Goal: Transaction & Acquisition: Download file/media

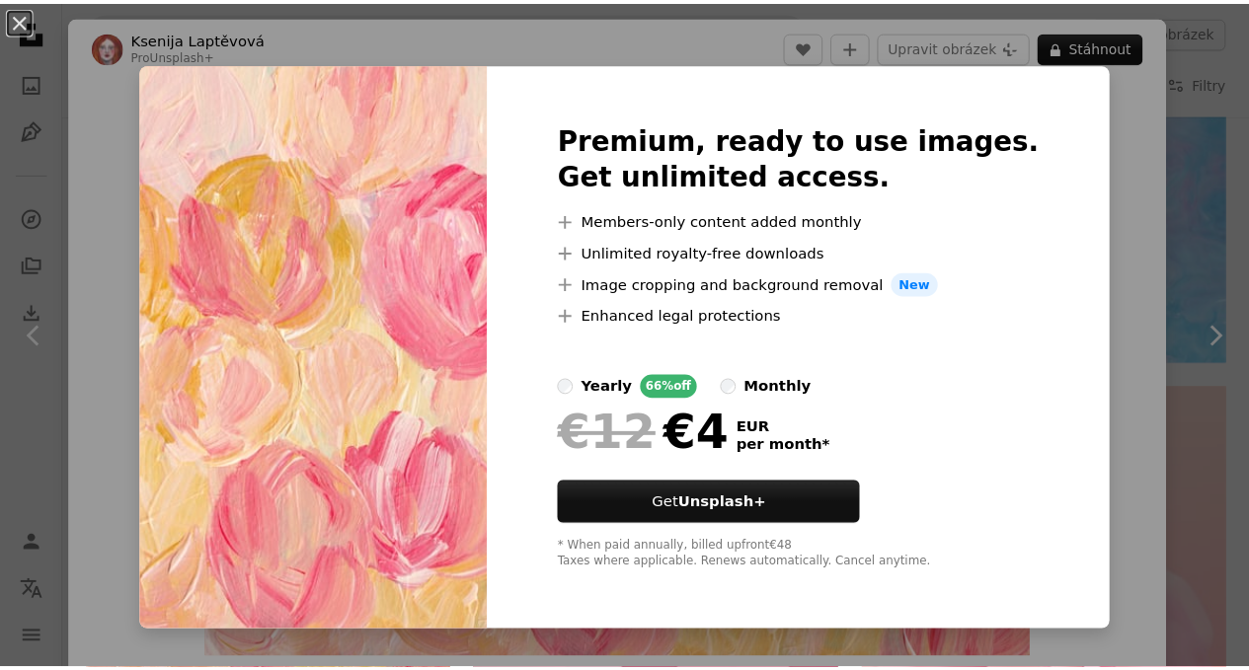
scroll to position [22758, 0]
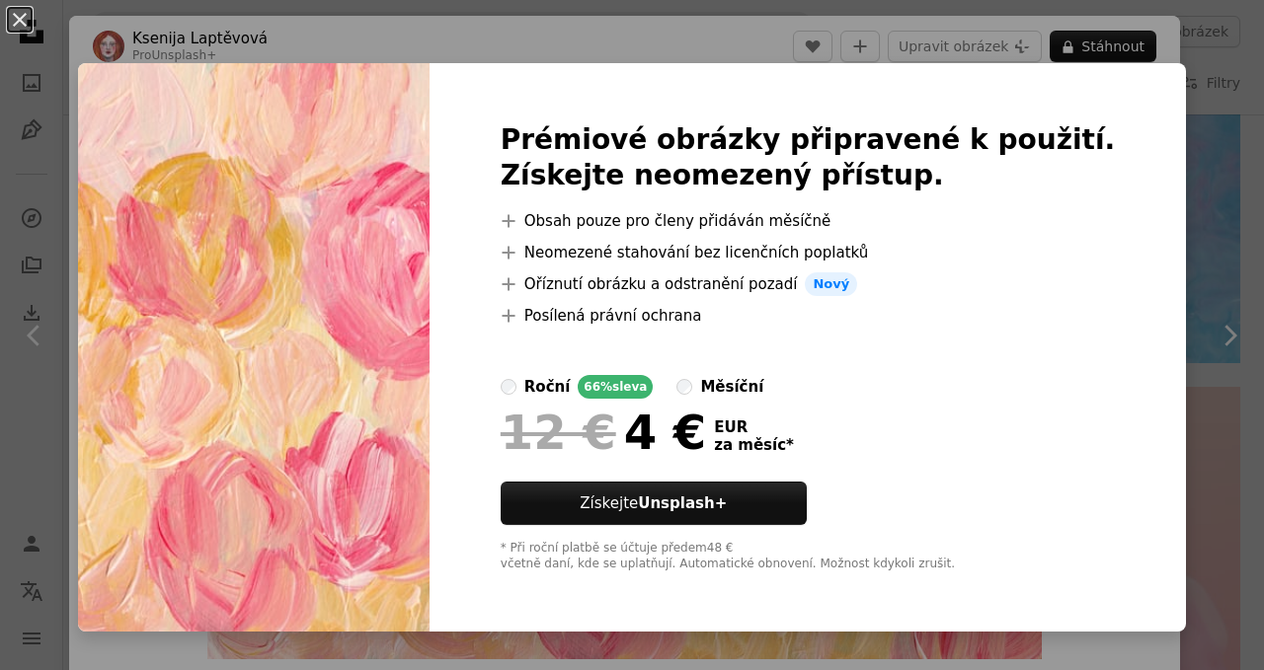
click at [1189, 190] on div "An X shape Prémiové obrázky připravené k použití. Získejte neomezený přístup. A…" at bounding box center [632, 335] width 1264 height 670
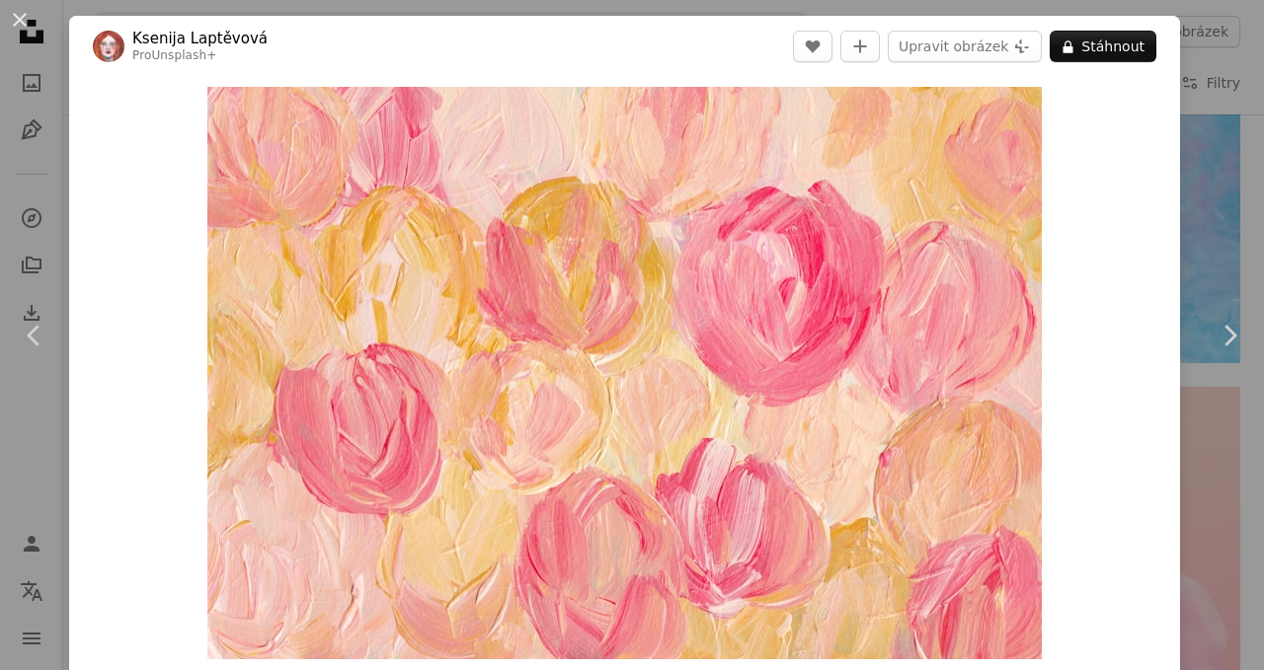
click at [32, 30] on button "An X shape" at bounding box center [20, 20] width 24 height 24
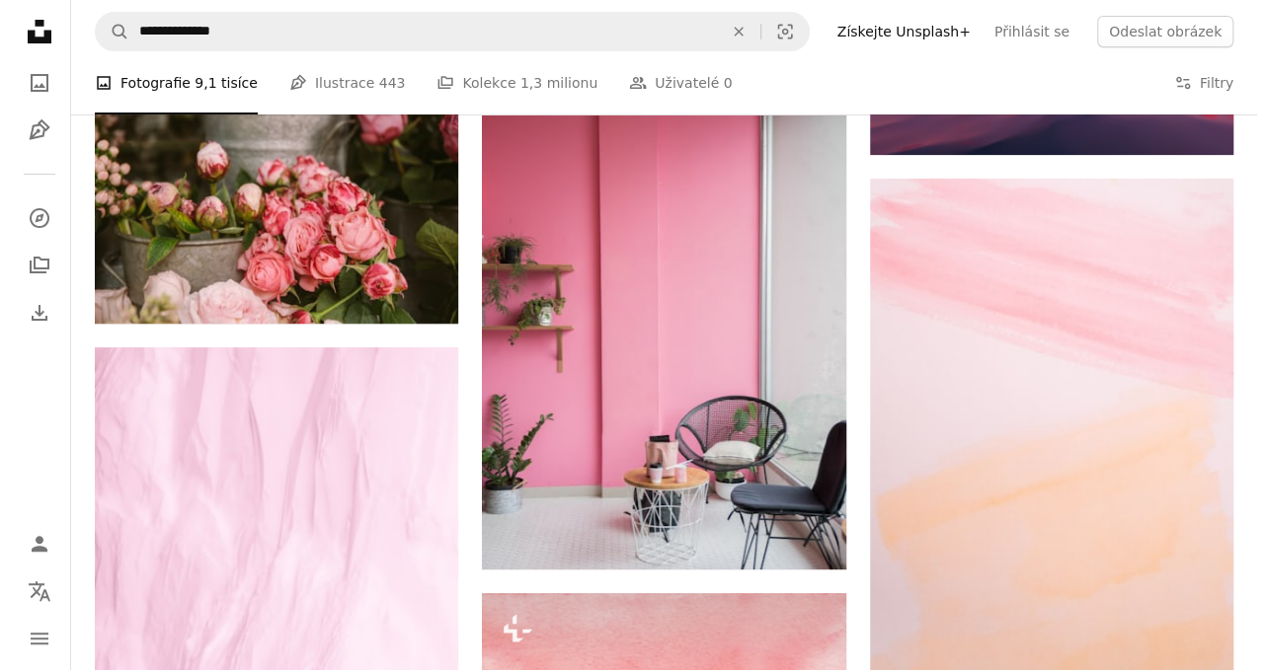
scroll to position [26323, 0]
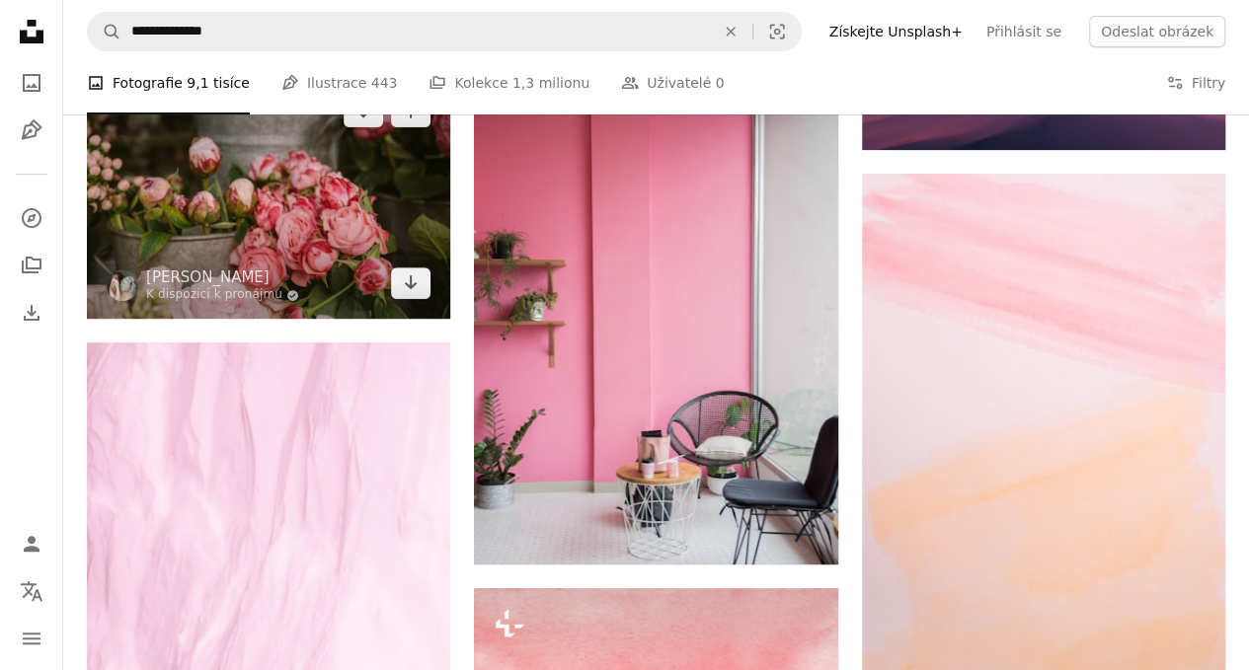
click at [357, 229] on img at bounding box center [268, 197] width 363 height 243
click at [296, 196] on img at bounding box center [268, 197] width 363 height 243
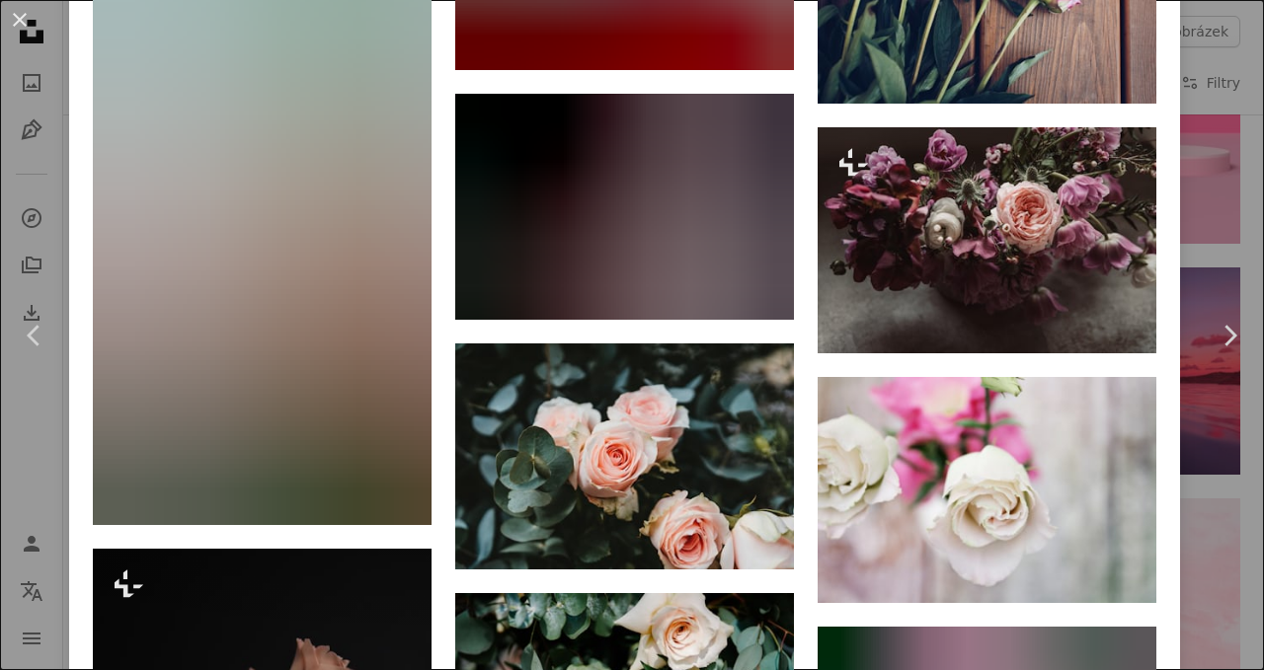
scroll to position [3241, 0]
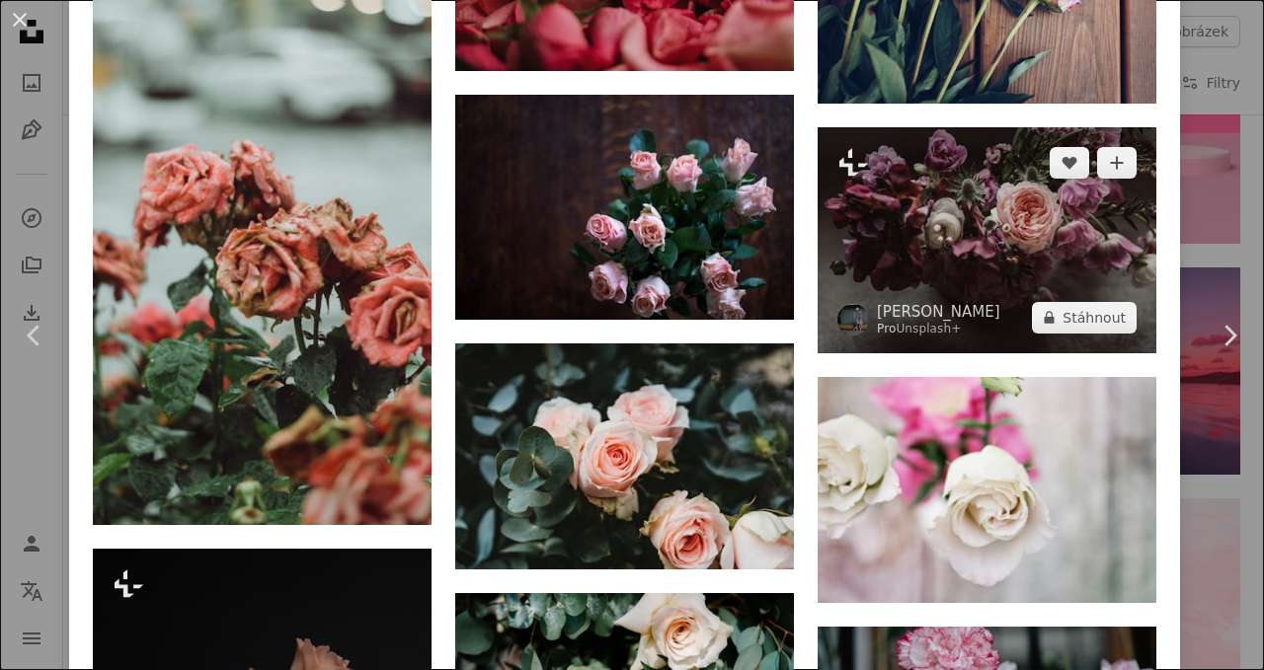
click at [1062, 201] on img at bounding box center [987, 240] width 339 height 226
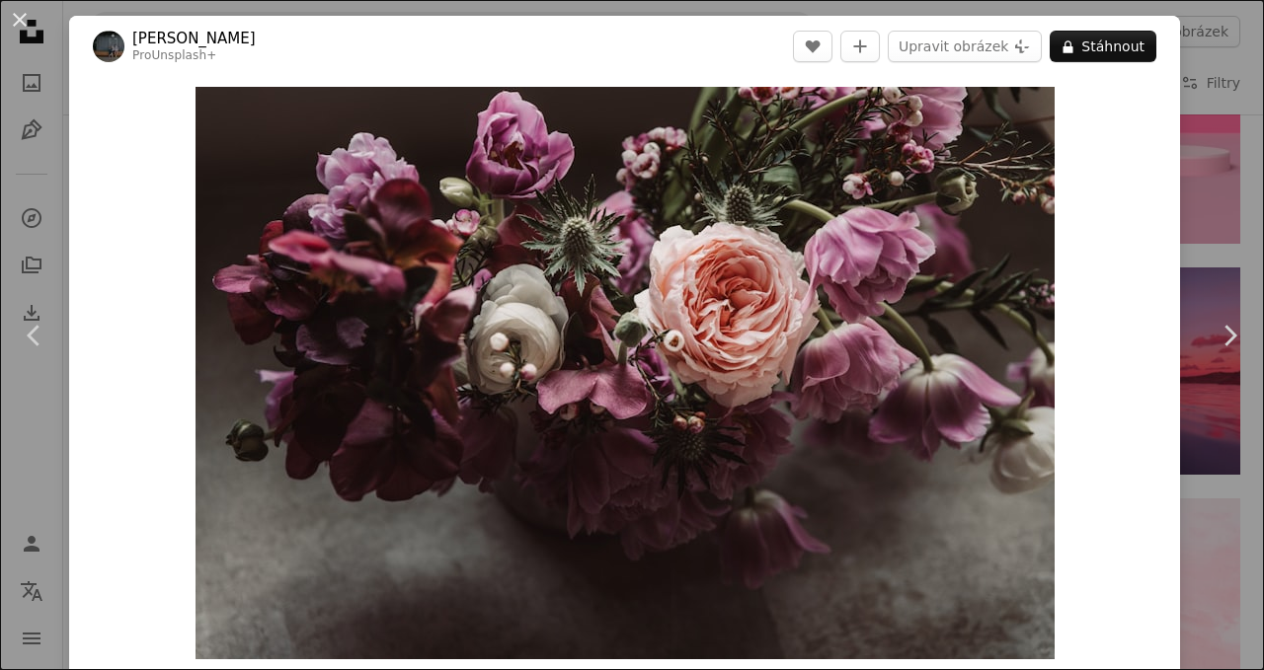
click at [32, 30] on button "An X shape" at bounding box center [20, 20] width 24 height 24
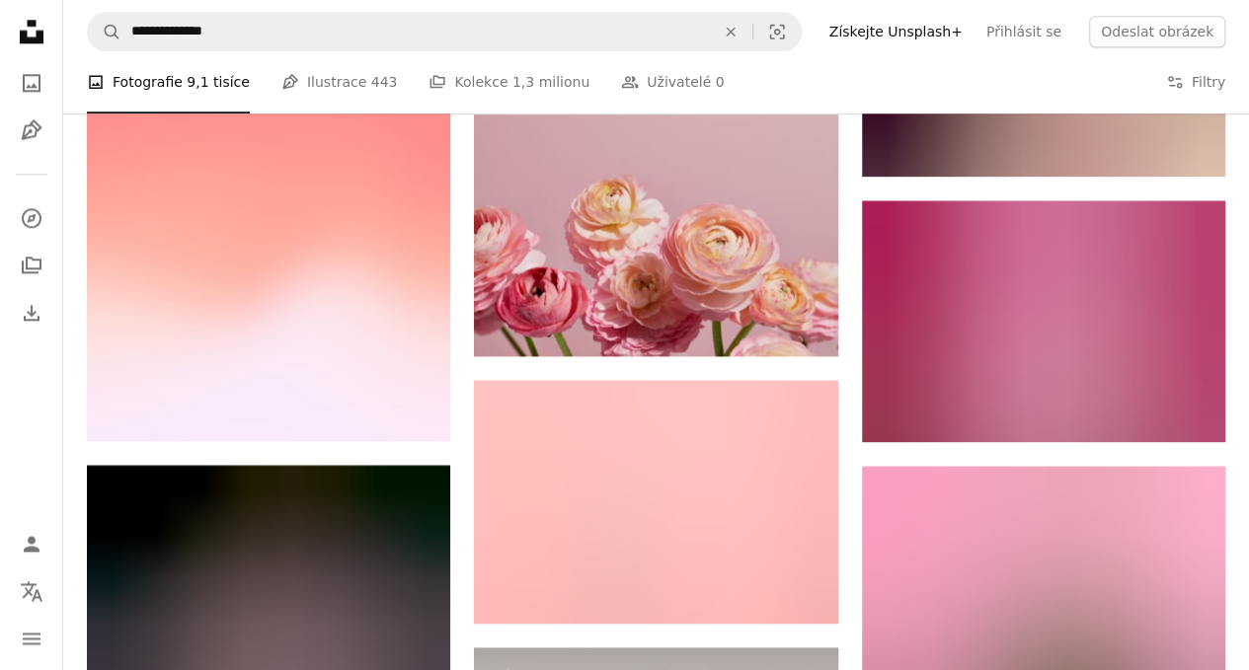
scroll to position [27385, 0]
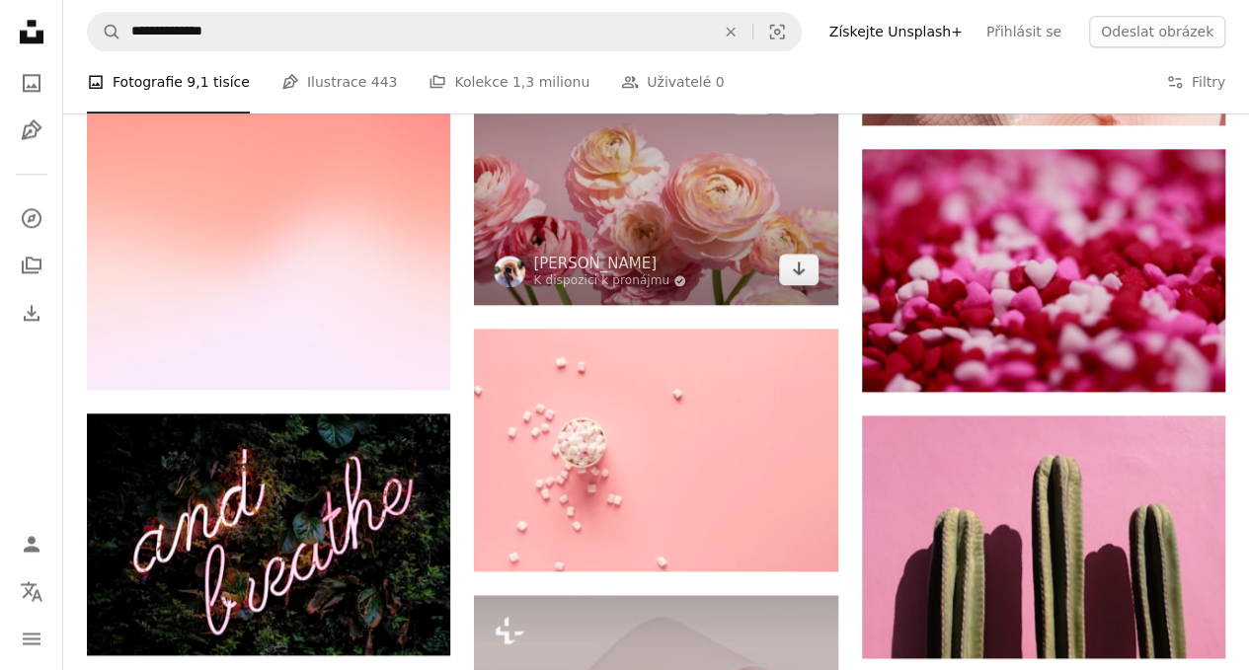
click at [735, 226] on img at bounding box center [655, 184] width 363 height 242
click at [646, 190] on img at bounding box center [655, 184] width 363 height 242
click at [739, 215] on img at bounding box center [655, 184] width 363 height 242
click at [650, 229] on img at bounding box center [655, 184] width 363 height 242
click at [704, 206] on img at bounding box center [655, 184] width 363 height 242
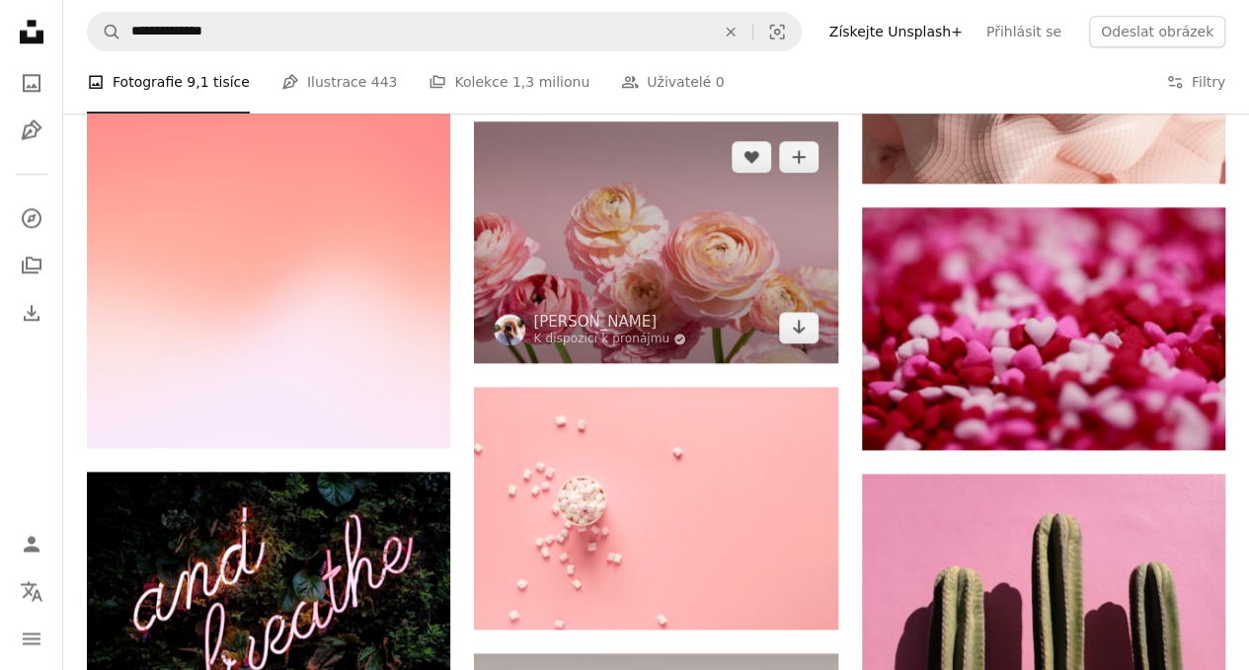
scroll to position [27257, 0]
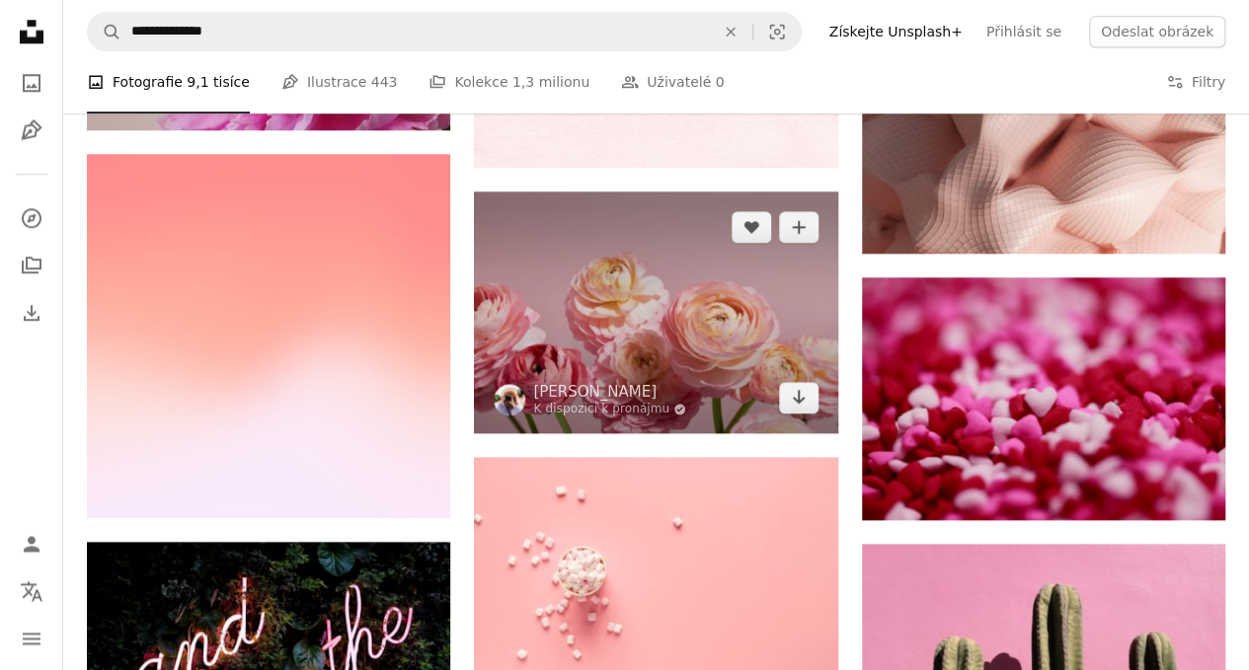
click at [685, 283] on img at bounding box center [655, 313] width 363 height 242
click at [649, 282] on img at bounding box center [655, 313] width 363 height 242
click at [654, 288] on img at bounding box center [655, 313] width 363 height 242
click at [630, 302] on img at bounding box center [655, 313] width 363 height 242
click at [636, 306] on img at bounding box center [655, 313] width 363 height 242
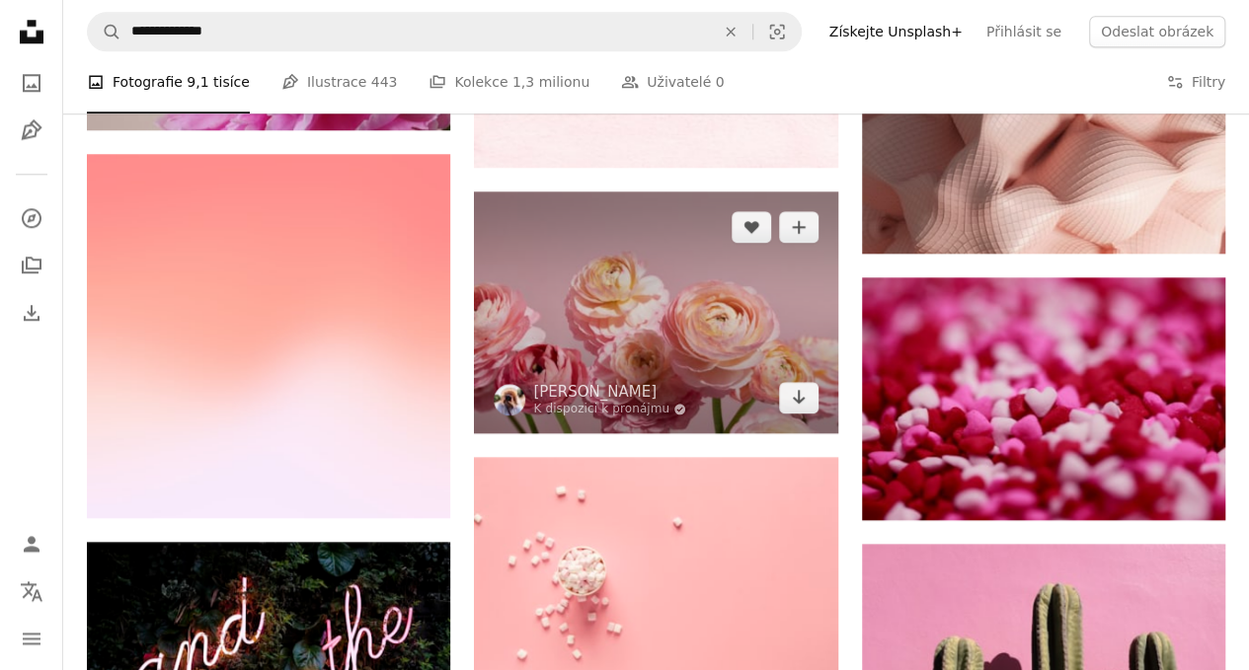
click at [636, 310] on img at bounding box center [655, 313] width 363 height 242
click at [649, 292] on img at bounding box center [655, 313] width 363 height 242
click at [651, 276] on img at bounding box center [655, 313] width 363 height 242
click at [641, 284] on img at bounding box center [655, 313] width 363 height 242
click at [632, 295] on img at bounding box center [655, 313] width 363 height 242
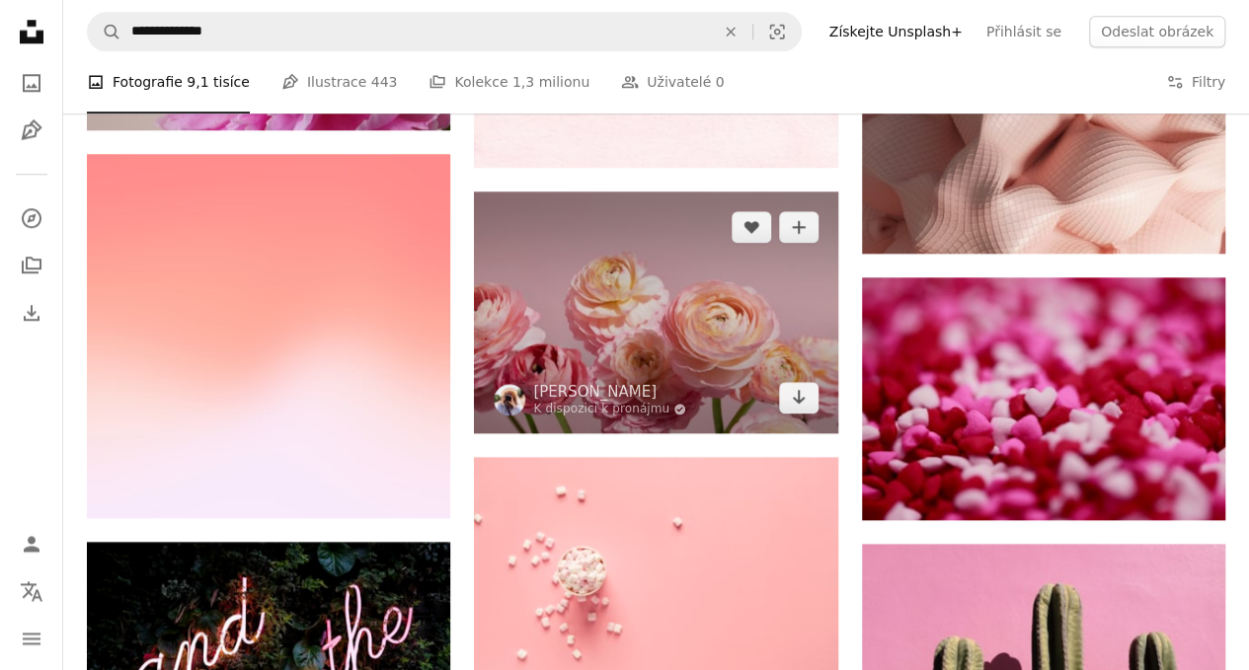
click at [674, 290] on img at bounding box center [655, 313] width 363 height 242
click at [650, 312] on img at bounding box center [655, 313] width 363 height 242
click at [632, 361] on img at bounding box center [655, 313] width 363 height 242
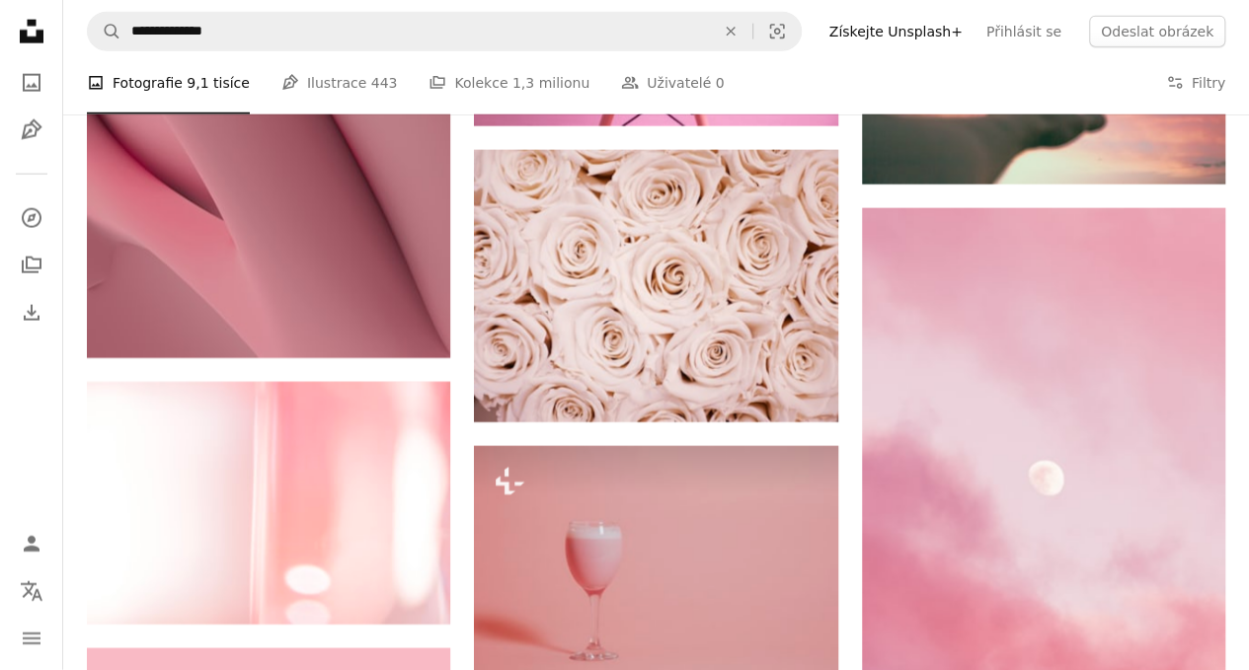
scroll to position [28626, 0]
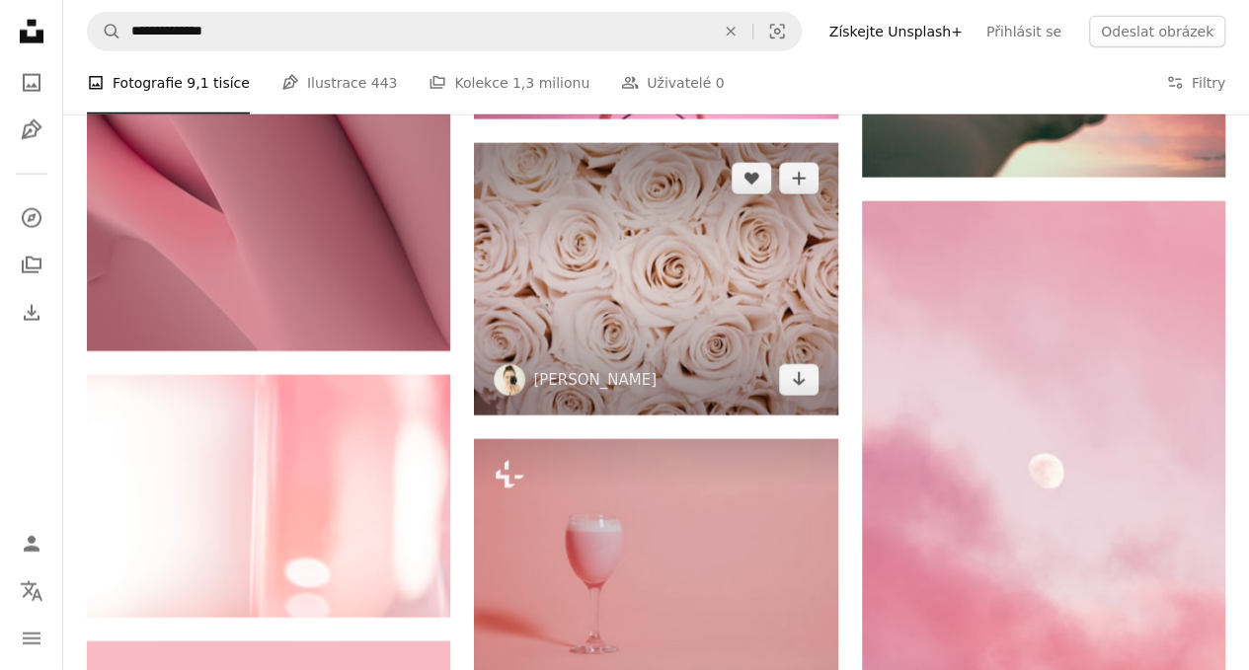
click at [677, 273] on img at bounding box center [655, 279] width 363 height 273
click at [638, 275] on img at bounding box center [655, 279] width 363 height 273
click at [628, 284] on img at bounding box center [655, 279] width 363 height 273
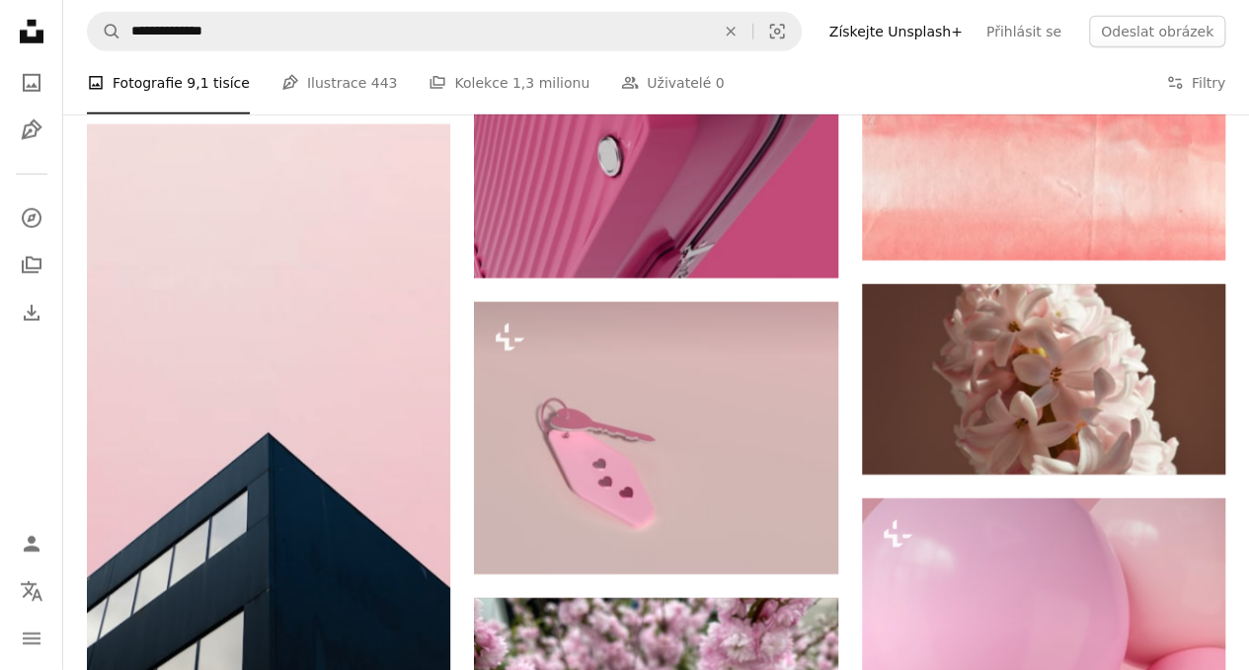
scroll to position [32873, 0]
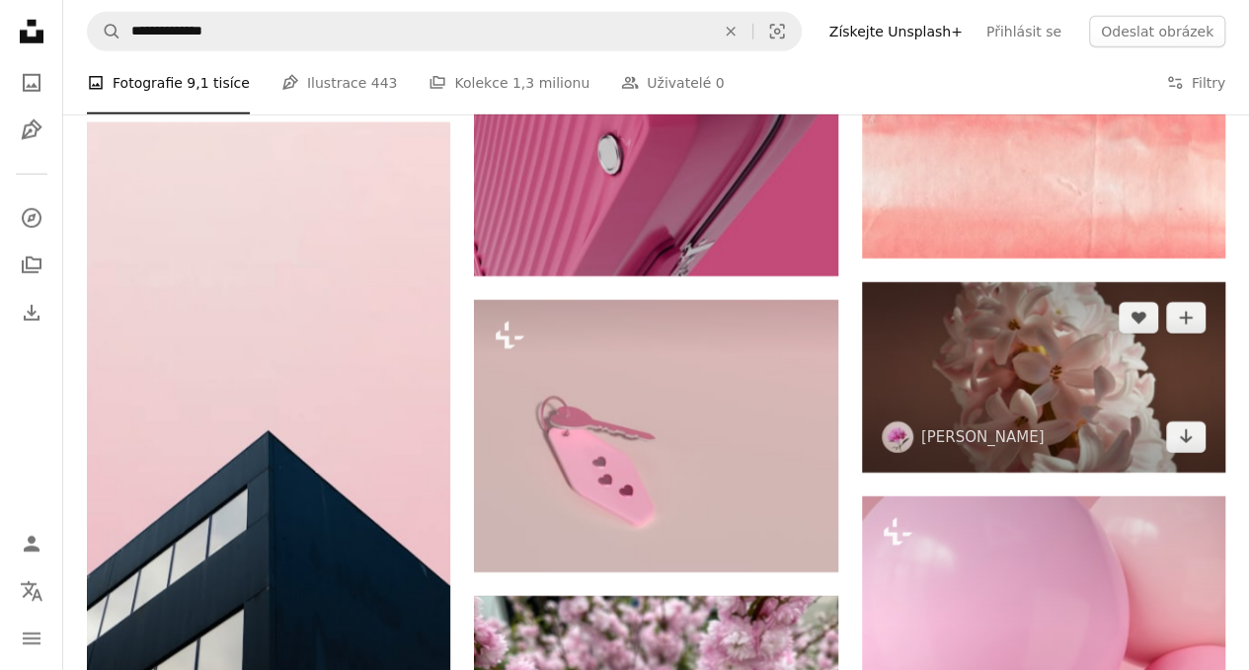
click at [1112, 389] on img at bounding box center [1043, 377] width 363 height 190
click at [1066, 369] on img at bounding box center [1043, 377] width 363 height 190
click at [1070, 383] on img at bounding box center [1043, 377] width 363 height 190
click at [1178, 425] on icon "Arrow pointing down" at bounding box center [1186, 437] width 16 height 24
